Goal: Transaction & Acquisition: Subscribe to service/newsletter

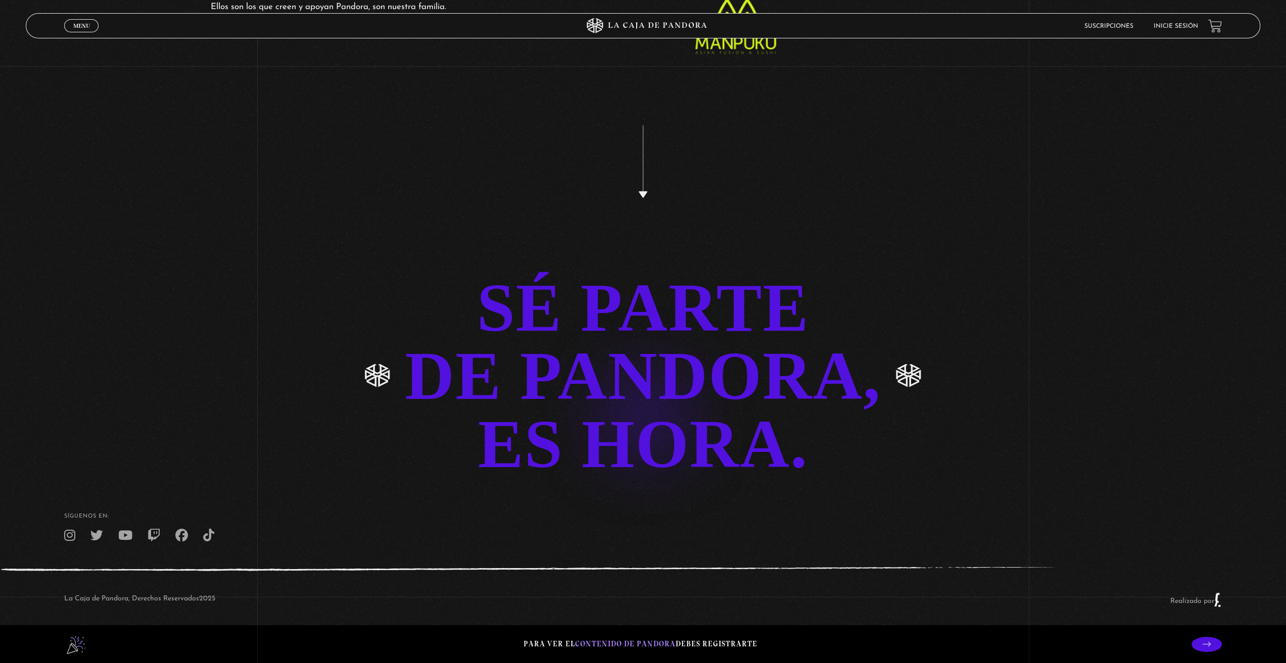
scroll to position [2925, 0]
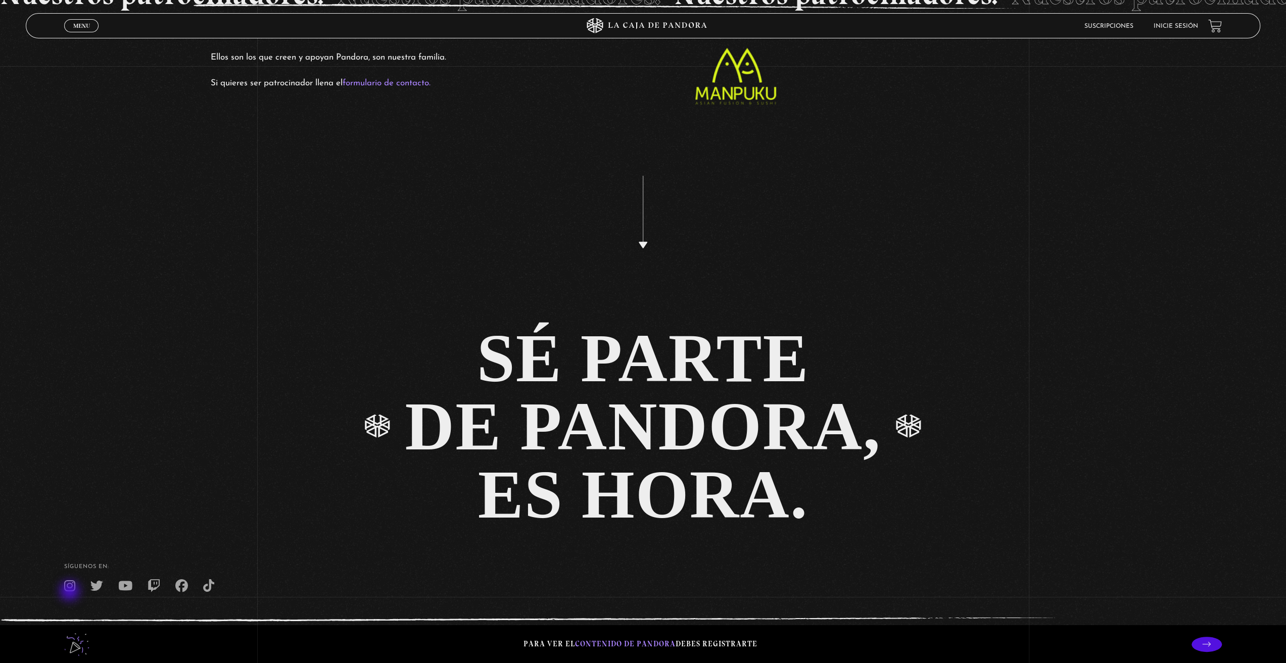
click at [71, 592] on icon at bounding box center [69, 586] width 11 height 13
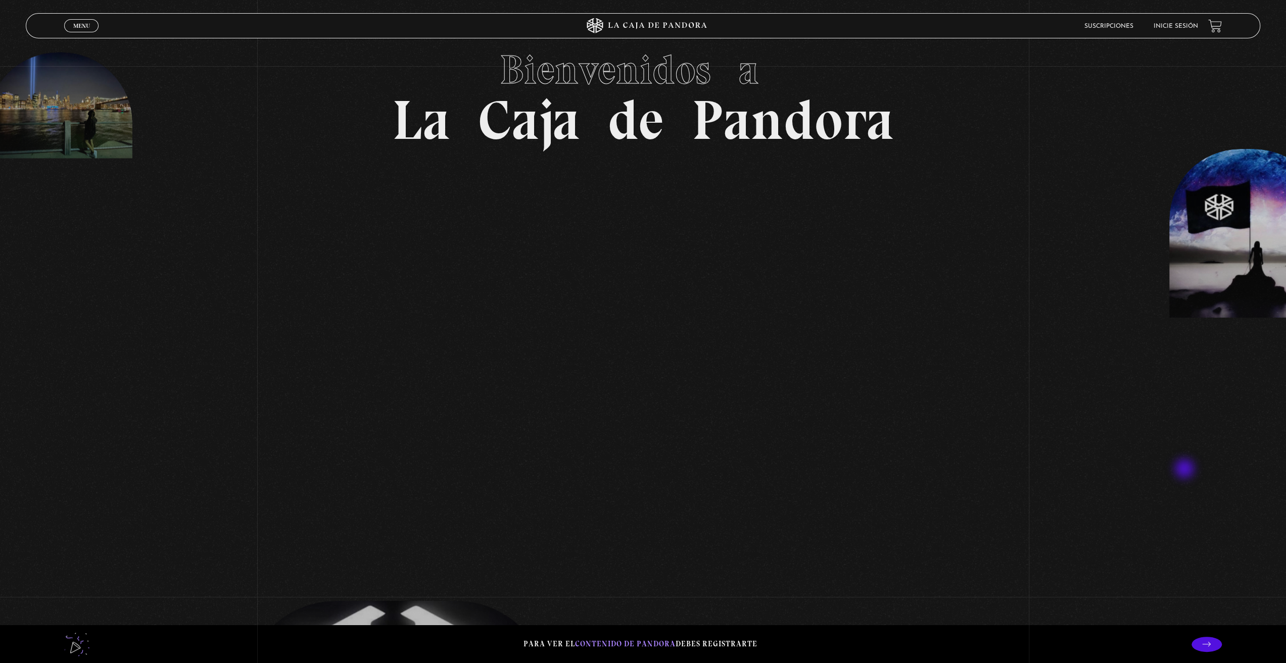
scroll to position [253, 0]
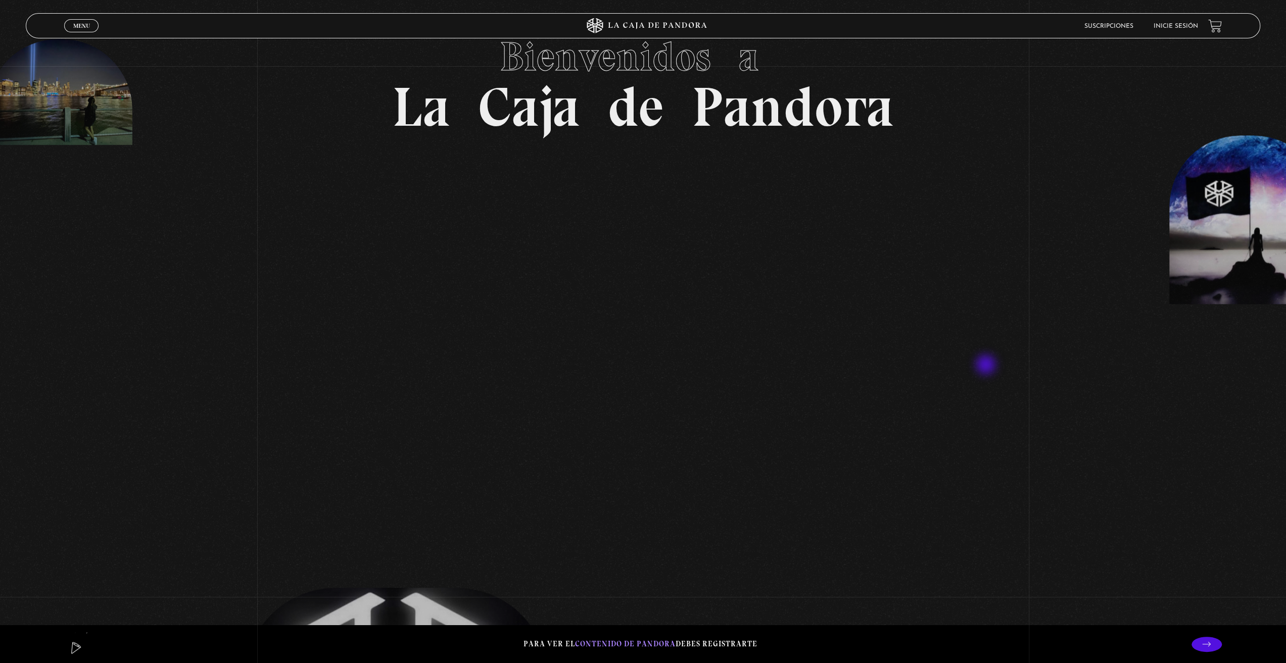
drag, startPoint x: 1094, startPoint y: 366, endPoint x: 947, endPoint y: 344, distance: 148.6
click at [921, 366] on section "Bienvenidos a La Caja de Pandora" at bounding box center [643, 78] width 1286 height 663
click at [1274, 246] on section "Bienvenidos a La Caja de Pandora" at bounding box center [643, 78] width 1286 height 663
click at [1248, 265] on section "Bienvenidos a La Caja de Pandora" at bounding box center [643, 78] width 1286 height 663
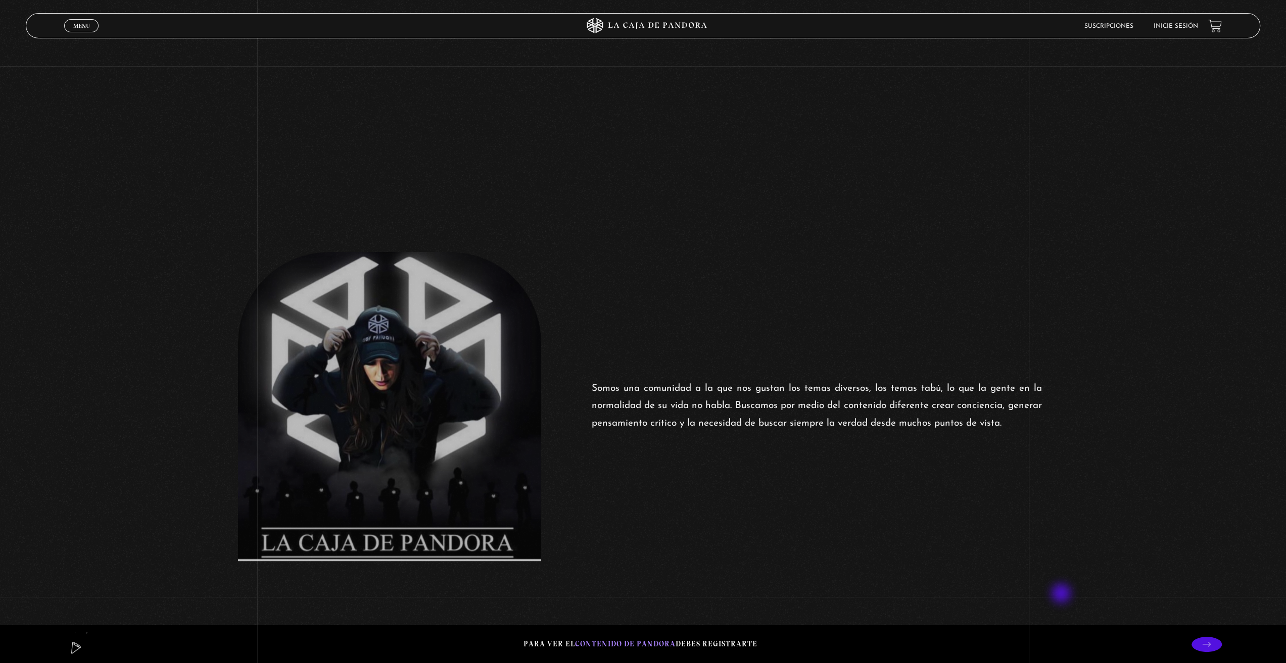
scroll to position [758, 0]
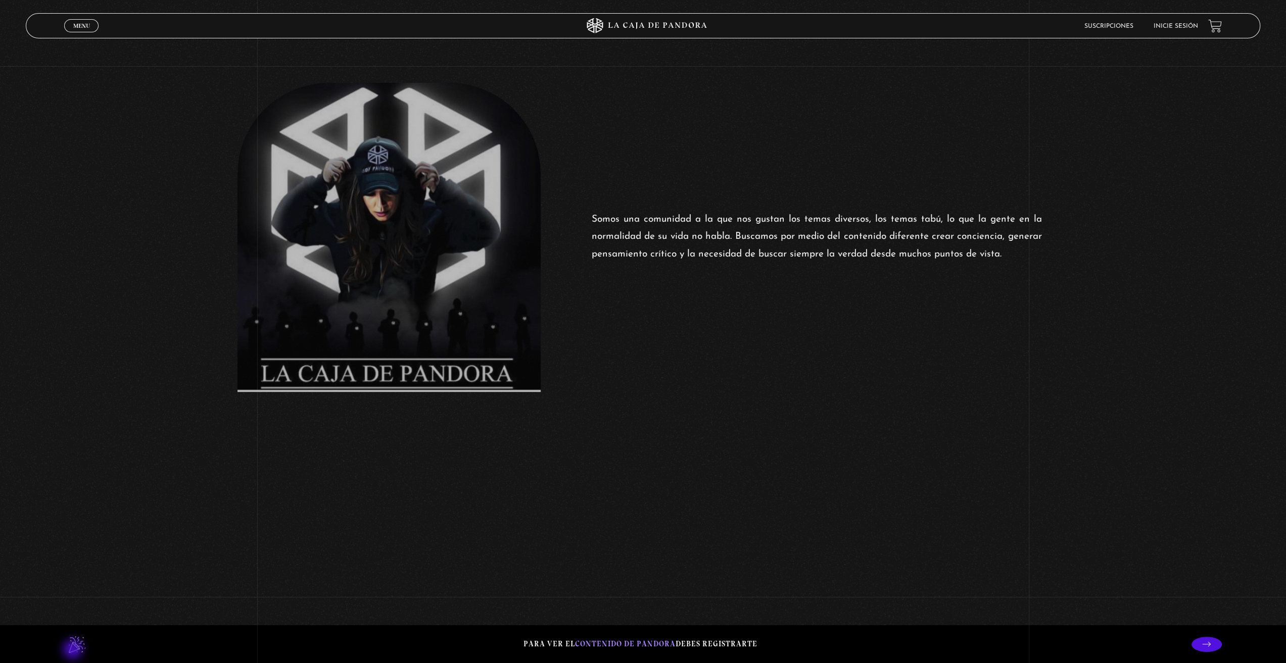
click at [72, 649] on lord-icon at bounding box center [76, 644] width 25 height 25
click at [74, 647] on lord-icon at bounding box center [76, 644] width 25 height 25
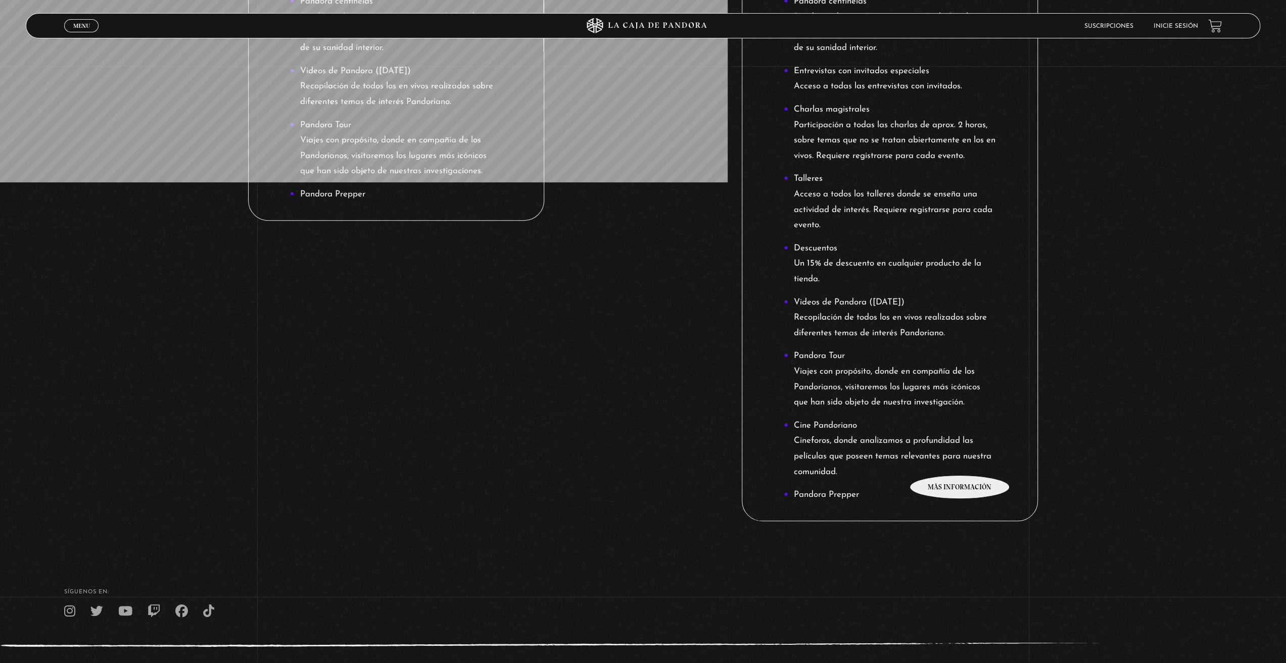
scroll to position [792, 0]
